Goal: Find specific page/section: Find specific page/section

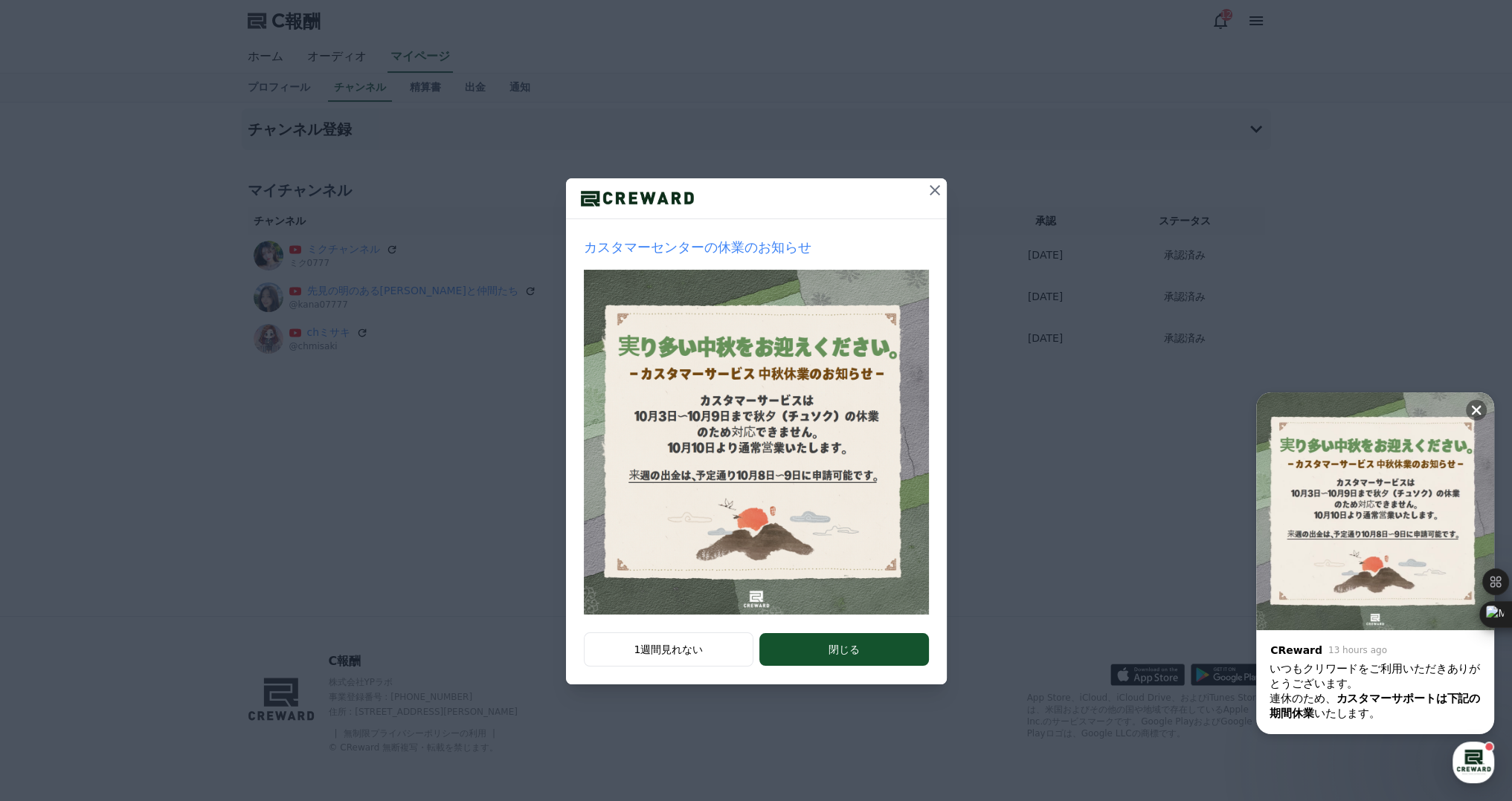
click at [934, 192] on icon at bounding box center [935, 191] width 18 height 18
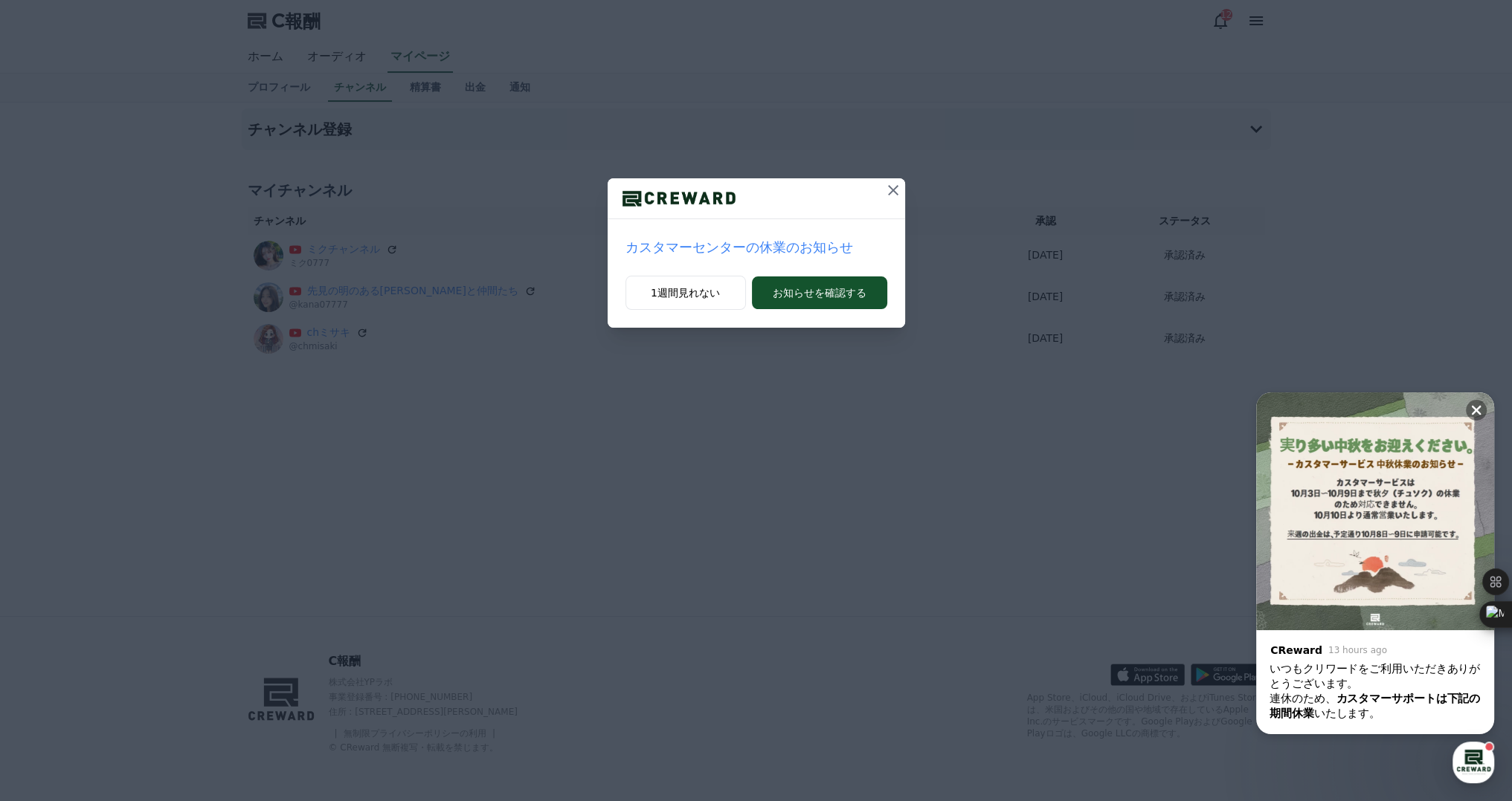
click at [892, 187] on icon at bounding box center [893, 191] width 18 height 18
click at [892, 194] on icon at bounding box center [893, 191] width 18 height 18
click at [1479, 405] on icon at bounding box center [1476, 410] width 15 height 15
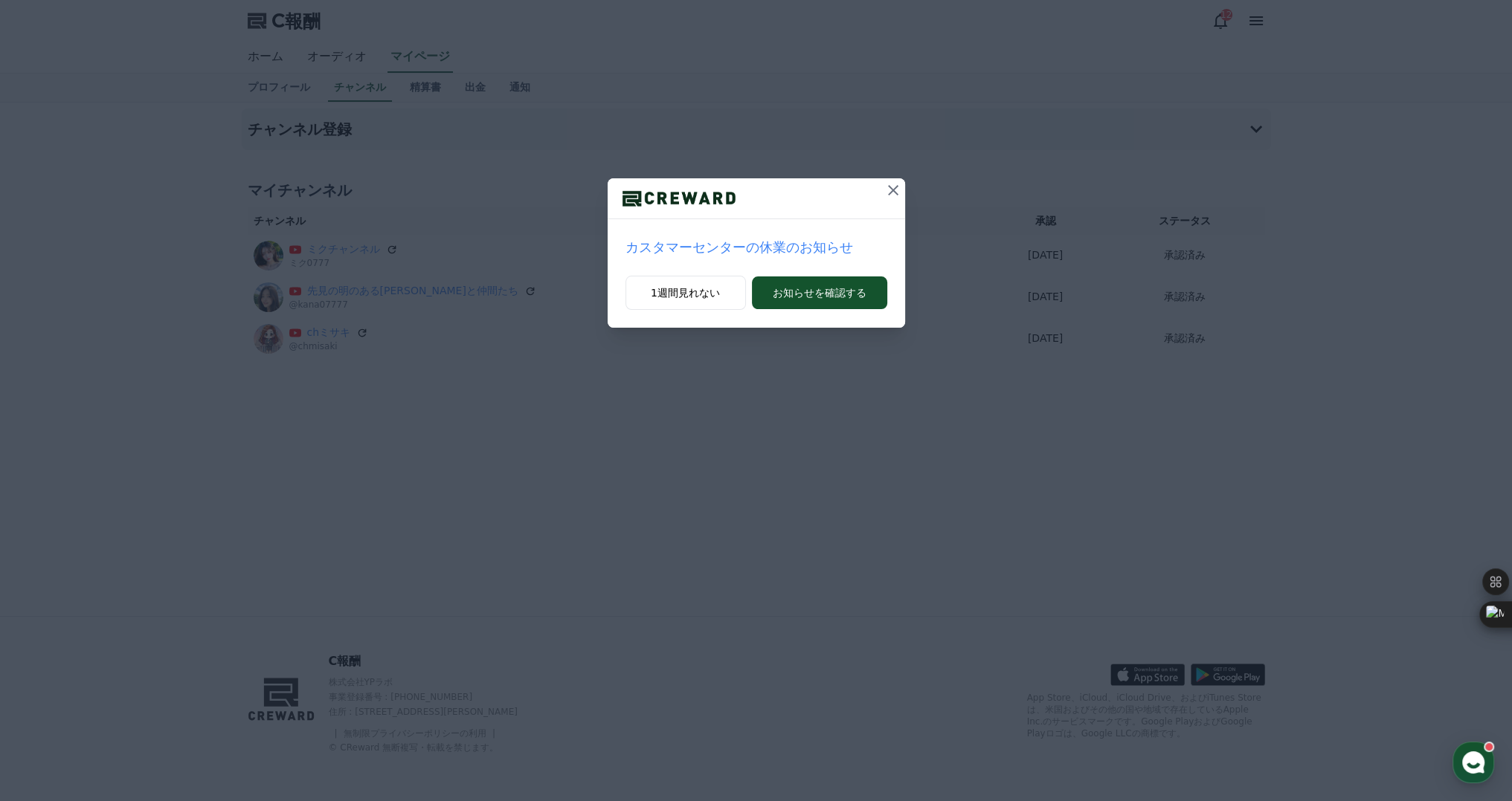
click at [898, 189] on icon at bounding box center [893, 191] width 18 height 18
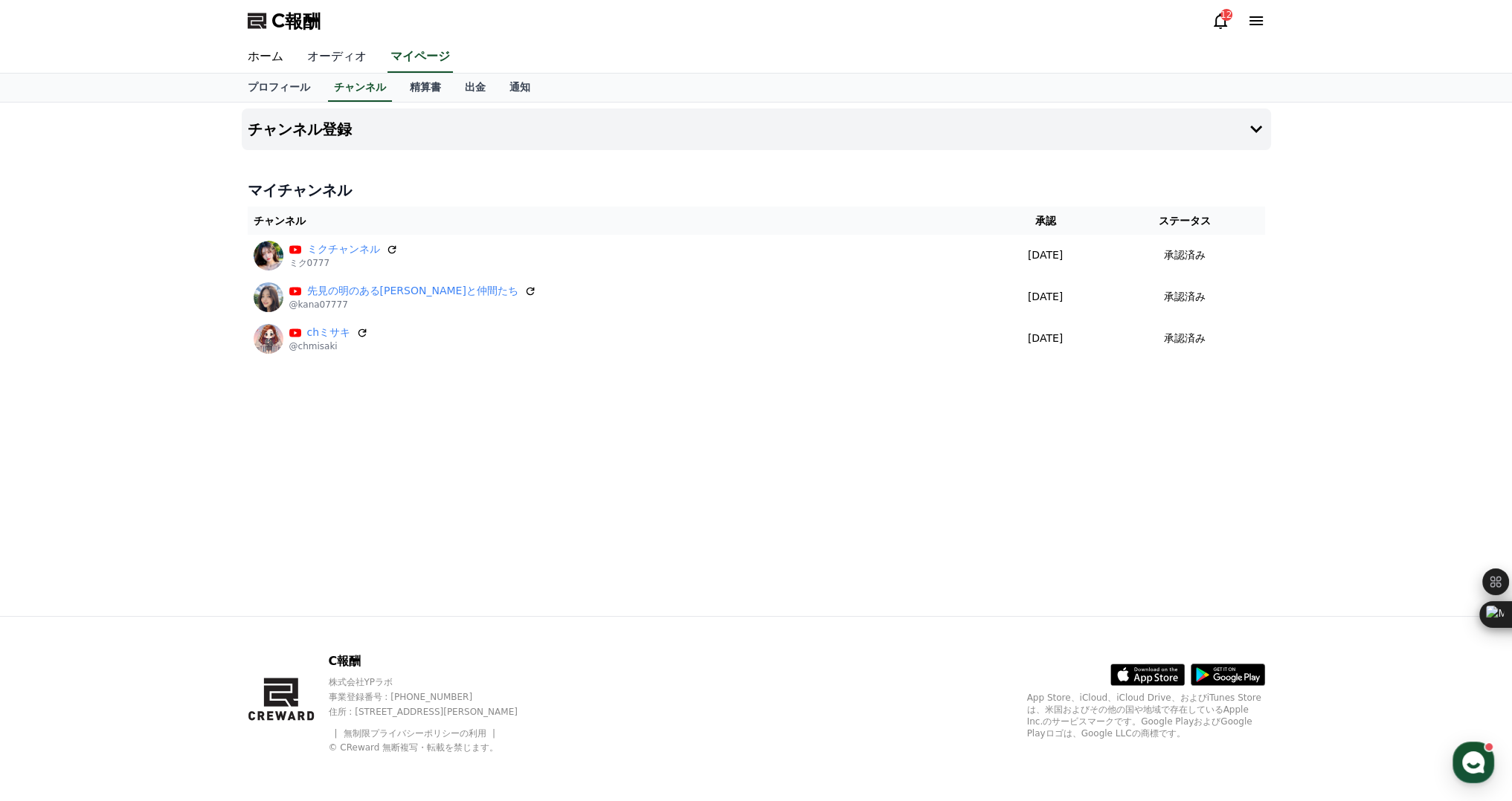
click at [323, 61] on font "オーディオ" at bounding box center [337, 56] width 60 height 14
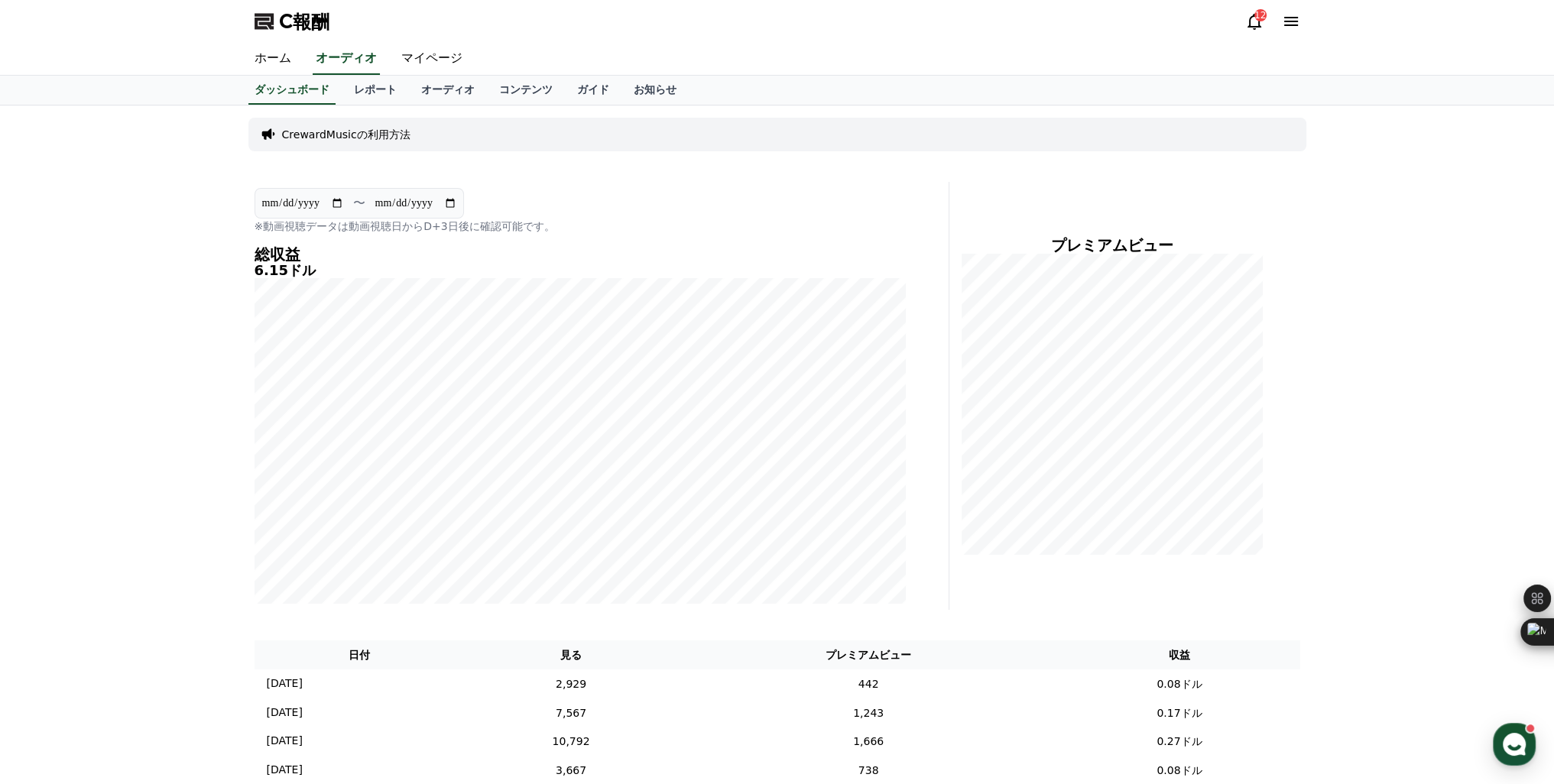
click at [1258, 29] on icon at bounding box center [1254, 21] width 18 height 18
